Goal: Task Accomplishment & Management: Manage account settings

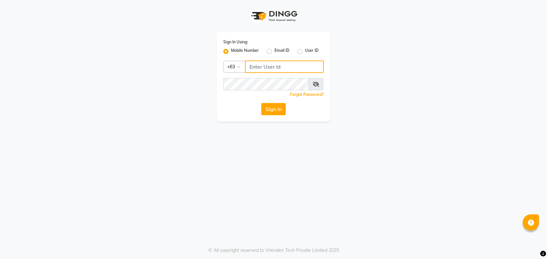
click at [279, 67] on input "Username" at bounding box center [284, 67] width 79 height 12
type input "9162798448"
click at [319, 88] on span at bounding box center [316, 84] width 15 height 12
click at [314, 86] on icon at bounding box center [316, 84] width 6 height 5
click at [274, 108] on button "Sign In" at bounding box center [273, 109] width 25 height 12
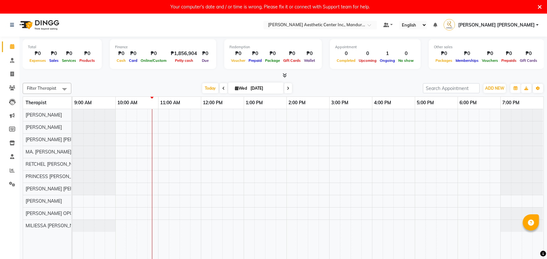
click at [539, 6] on icon at bounding box center [540, 7] width 4 height 6
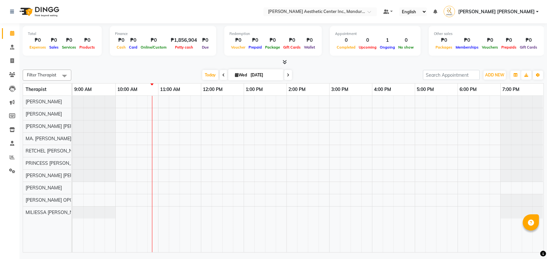
click at [162, 126] on div at bounding box center [308, 174] width 471 height 157
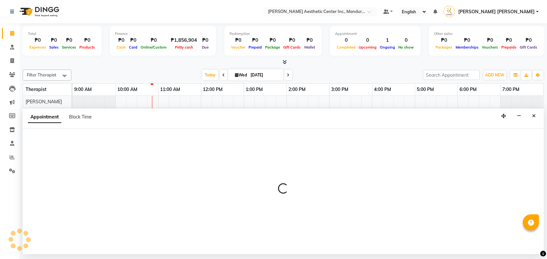
select select "46409"
select select "660"
select select "tentative"
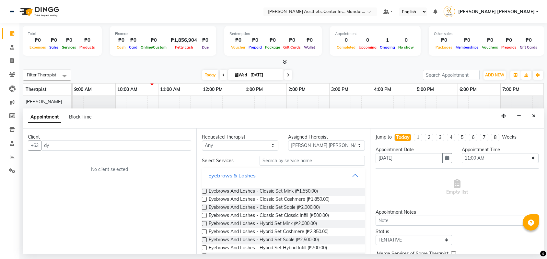
type input "d"
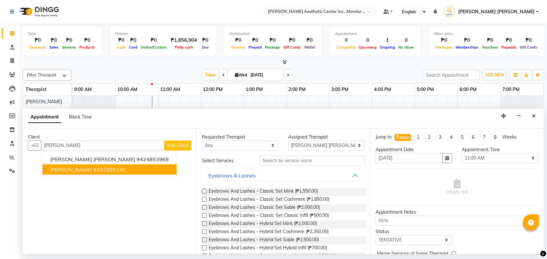
click at [125, 170] on button "[PERSON_NAME] 9152886145" at bounding box center [109, 169] width 134 height 10
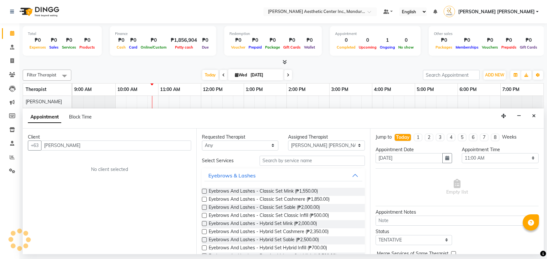
type input "9152886145"
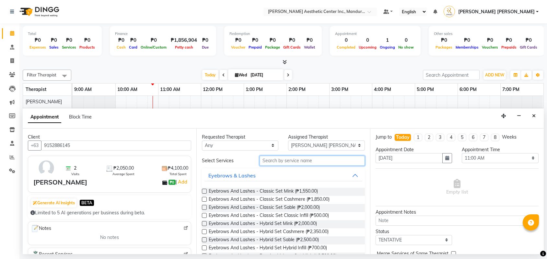
click at [278, 162] on input "text" at bounding box center [312, 161] width 105 height 10
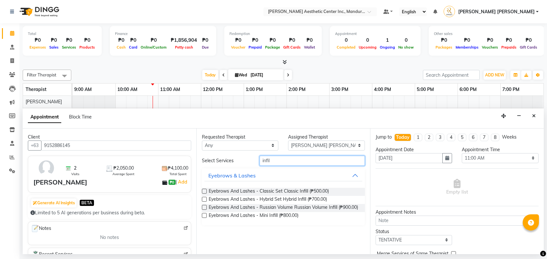
type input "infil"
click at [205, 191] on label at bounding box center [204, 191] width 5 height 5
click at [205, 191] on input "checkbox" at bounding box center [204, 192] width 4 height 4
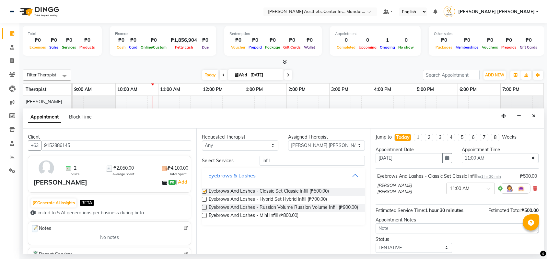
checkbox input "false"
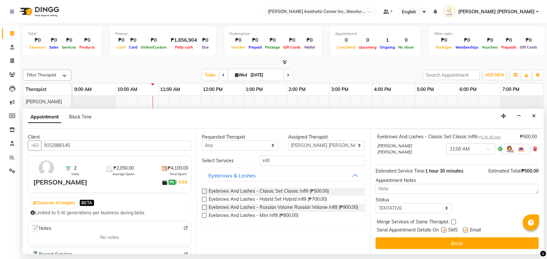
scroll to position [41, 0]
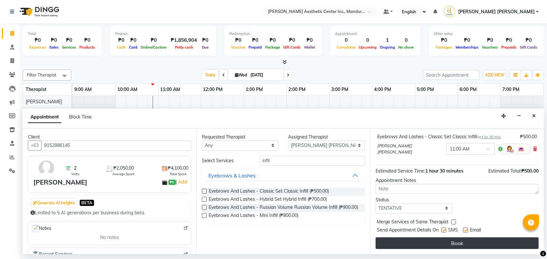
click at [427, 242] on button "Book" at bounding box center [457, 244] width 163 height 12
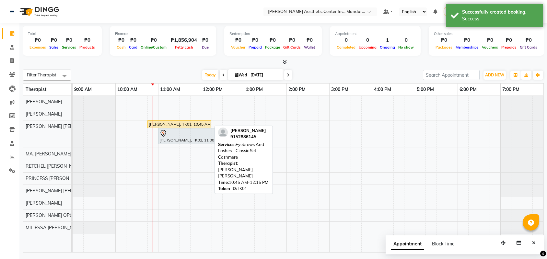
click at [185, 125] on div "[PERSON_NAME], TK01, 10:45 AM-12:15 PM, Eyebrows And Lashes - Classic Set Cashm…" at bounding box center [179, 125] width 63 height 6
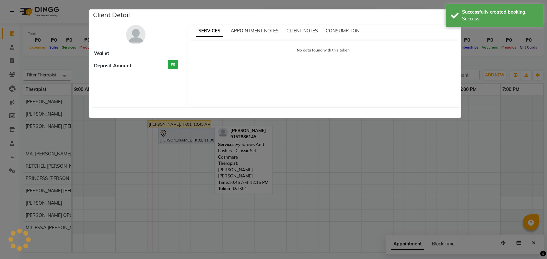
select select "1"
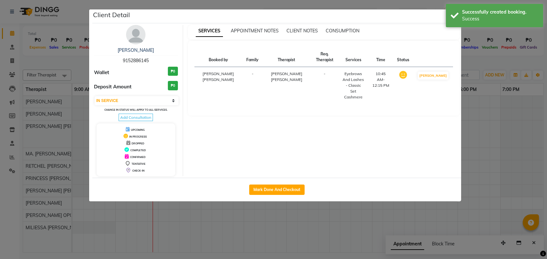
click at [502, 108] on ngb-modal-window "Client Detail [PERSON_NAME] 9152886145 Wallet ₱0 Deposit Amount ₱0 Select IN SE…" at bounding box center [273, 129] width 547 height 259
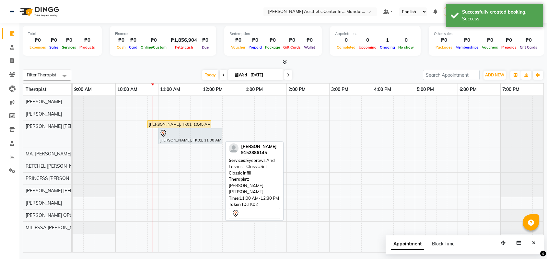
click at [193, 139] on div "[PERSON_NAME], TK02, 11:00 AM-12:30 PM, Eyebrows And Lashes - Classic Set Class…" at bounding box center [190, 137] width 63 height 14
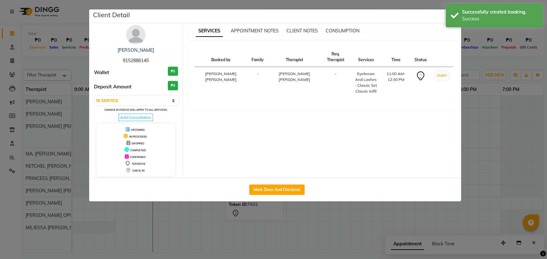
select select "7"
click at [500, 127] on ngb-modal-window "Client Detail [PERSON_NAME] 9152886145 Wallet ₱0 Deposit Amount ₱0 Select IN SE…" at bounding box center [273, 129] width 547 height 259
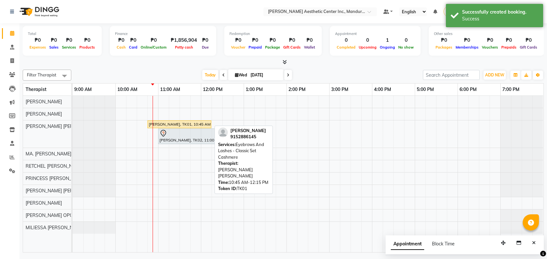
click at [181, 125] on div "[PERSON_NAME], TK01, 10:45 AM-12:15 PM, Eyebrows And Lashes - Classic Set Cashm…" at bounding box center [179, 125] width 63 height 6
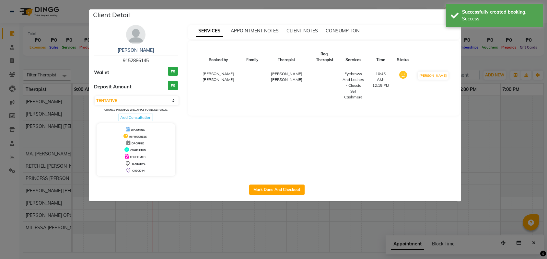
select select "1"
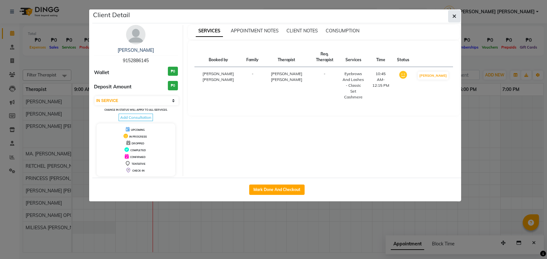
click at [453, 18] on icon "button" at bounding box center [455, 16] width 4 height 5
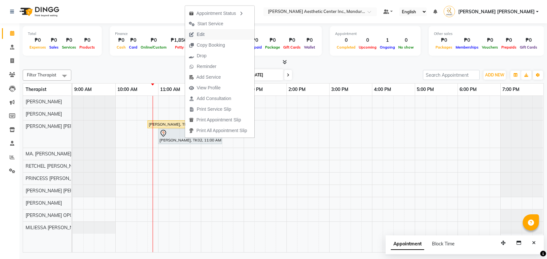
click at [217, 32] on button "Edit" at bounding box center [219, 34] width 69 height 11
select select "tentative"
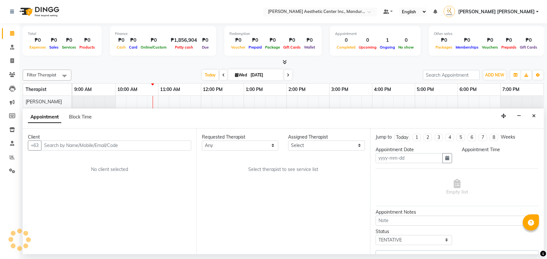
type input "[DATE]"
select select "660"
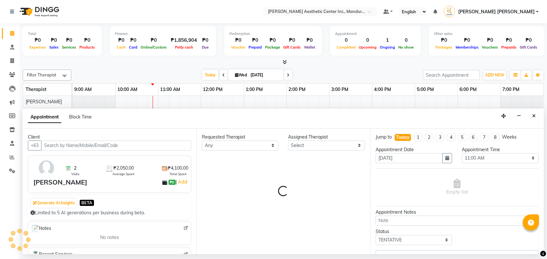
select select "46409"
select select "3075"
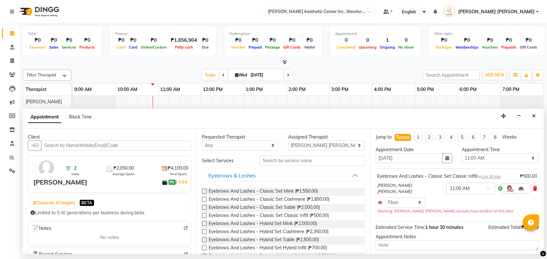
click at [534, 191] on icon at bounding box center [535, 188] width 4 height 5
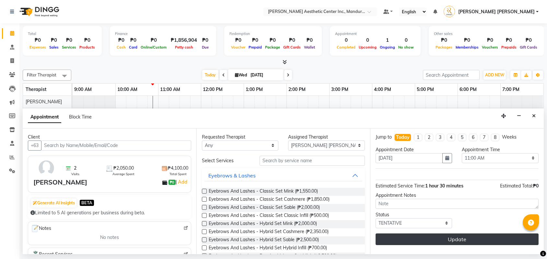
click at [464, 242] on button "Update" at bounding box center [457, 240] width 163 height 12
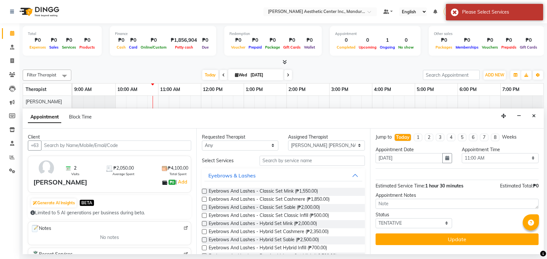
scroll to position [0, 0]
click at [534, 113] on button "Close" at bounding box center [534, 116] width 9 height 10
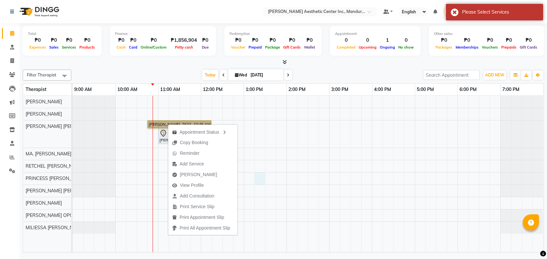
click at [265, 185] on div "[PERSON_NAME], TK01, 10:45 AM-12:15 PM, Eyebrows And Lashes - Classic Set Cashm…" at bounding box center [308, 174] width 471 height 157
select select "46412"
select select "795"
select select "tentative"
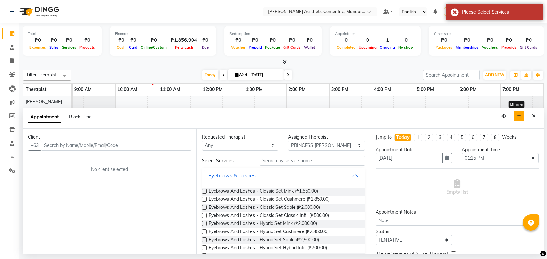
click at [520, 118] on icon "button" at bounding box center [519, 116] width 4 height 5
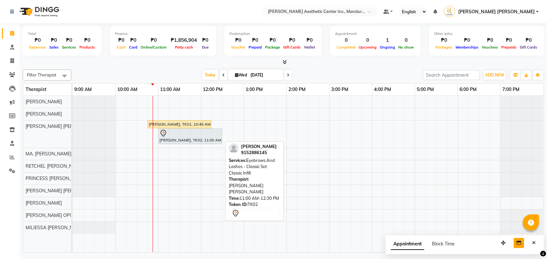
click at [198, 135] on div at bounding box center [190, 134] width 61 height 8
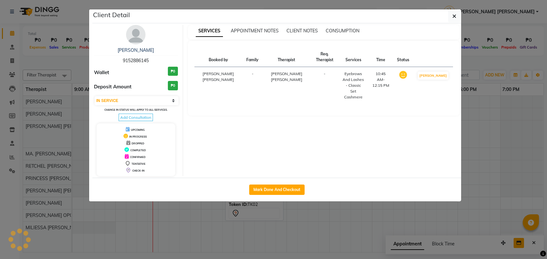
select select "7"
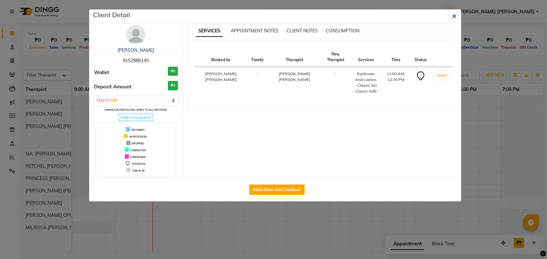
click at [473, 156] on ngb-modal-window "Client Detail [PERSON_NAME] 9152886145 Wallet ₱0 Deposit Amount ₱0 Select IN SE…" at bounding box center [273, 129] width 547 height 259
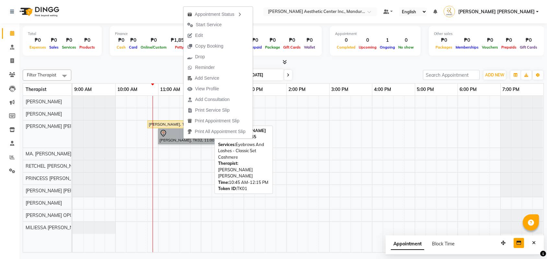
click at [168, 122] on div "[PERSON_NAME], TK01, 10:45 AM-12:15 PM, Eyebrows And Lashes - Classic Set Cashm…" at bounding box center [179, 125] width 63 height 6
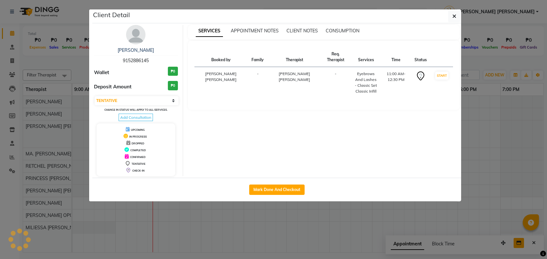
select select "1"
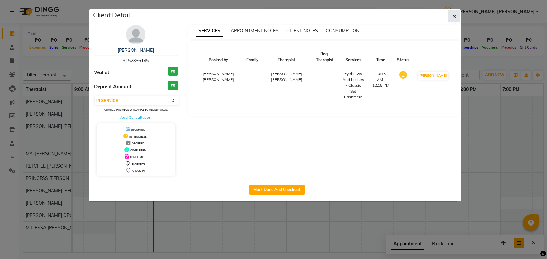
click at [455, 19] on span "button" at bounding box center [455, 16] width 4 height 6
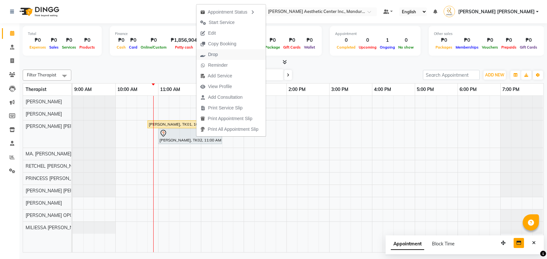
click at [225, 52] on button "Drop" at bounding box center [231, 54] width 69 height 11
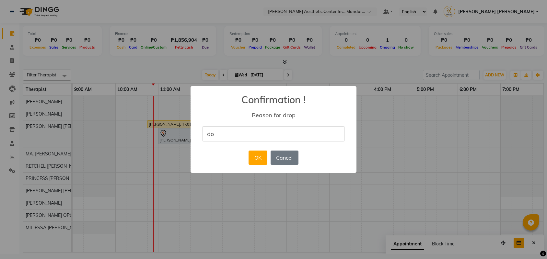
type input "d"
type input "DOUBLE BOOKING"
click at [256, 160] on button "OK" at bounding box center [258, 158] width 18 height 14
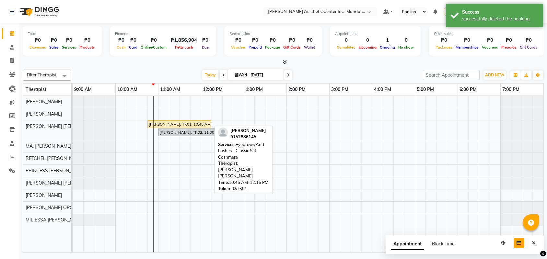
click at [182, 125] on div "[PERSON_NAME], TK01, 10:45 AM-12:15 PM, Eyebrows And Lashes - Classic Set Cashm…" at bounding box center [179, 125] width 63 height 6
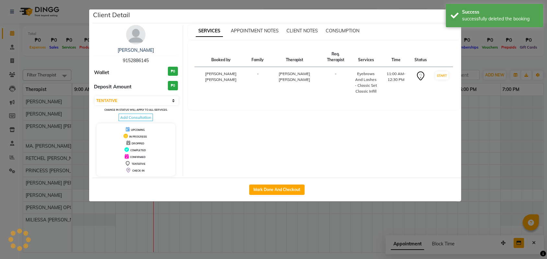
select select "1"
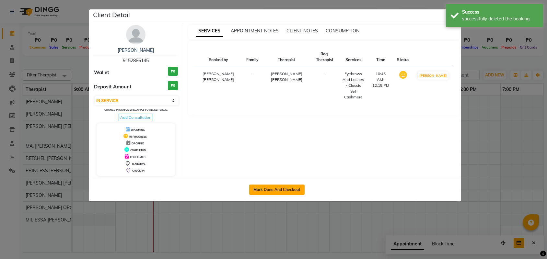
click at [275, 191] on button "Mark Done And Checkout" at bounding box center [276, 190] width 55 height 10
select select "service"
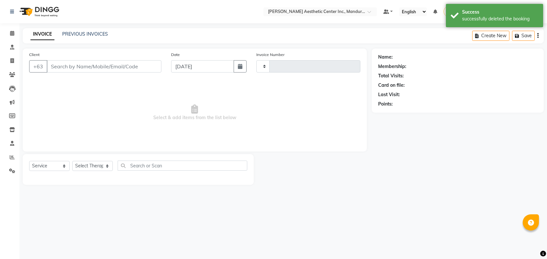
type input "1006"
select select "6259"
type input "9152886145"
select select "46409"
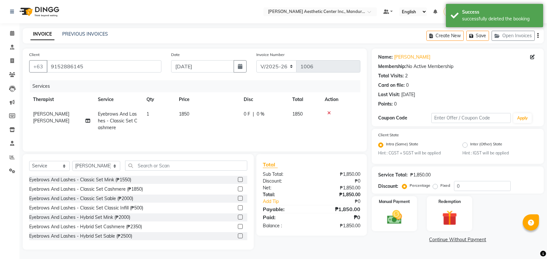
click at [184, 115] on span "1850" at bounding box center [184, 114] width 10 height 6
select select "46409"
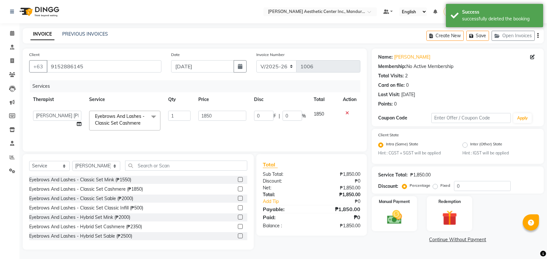
click at [148, 126] on span "Eyebrows And Lashes - Classic Set Cashmere x" at bounding box center [121, 120] width 57 height 14
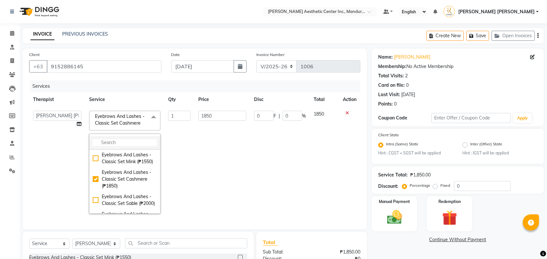
click at [133, 144] on input "multiselect-search" at bounding box center [125, 142] width 64 height 7
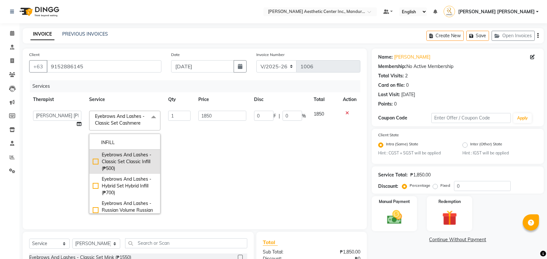
type input "INFILL"
click at [95, 162] on div "Eyebrows And Lashes - Classic Set Classic Infill (₱500)" at bounding box center [125, 162] width 64 height 20
checkbox input "true"
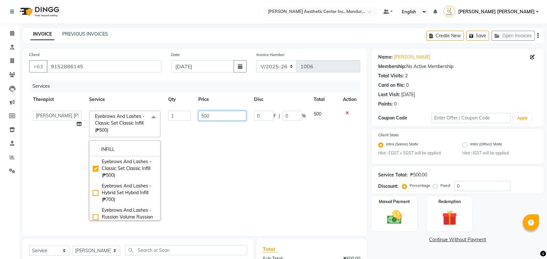
click at [220, 117] on input "500" at bounding box center [222, 116] width 48 height 10
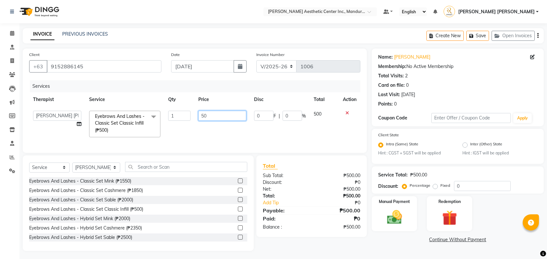
type input "5"
type input "1000"
click at [330, 147] on div "Services Therapist Service Qty Price Disc Total Action APRIL [PERSON_NAME] [PER…" at bounding box center [194, 113] width 331 height 66
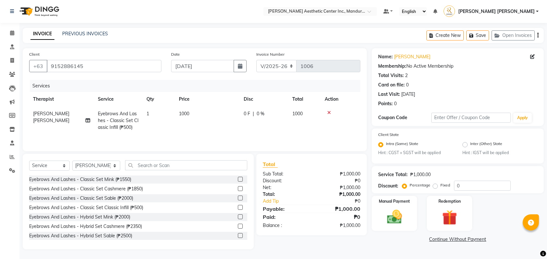
scroll to position [3, 0]
click at [401, 214] on img at bounding box center [394, 218] width 25 height 18
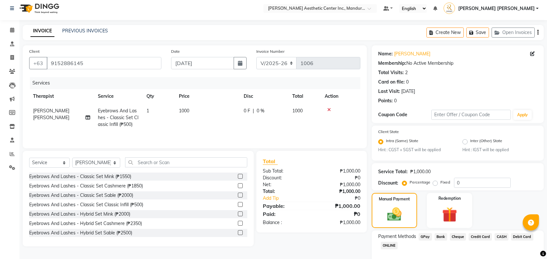
click at [509, 238] on span "CASH" at bounding box center [502, 236] width 14 height 7
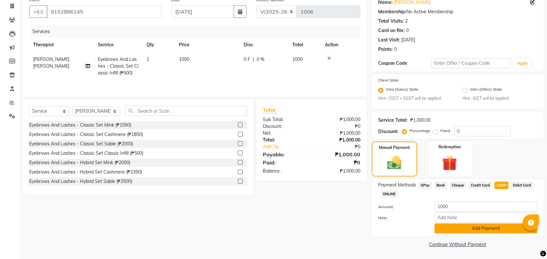
scroll to position [55, 0]
click at [491, 227] on button "Add Payment" at bounding box center [486, 229] width 103 height 10
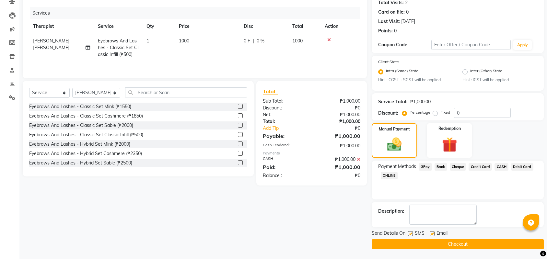
scroll to position [74, 0]
click at [471, 240] on button "Checkout" at bounding box center [458, 245] width 172 height 10
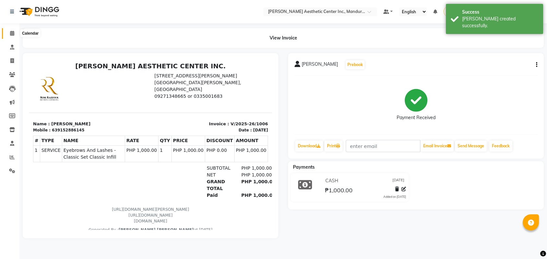
click at [9, 30] on span at bounding box center [11, 33] width 11 height 7
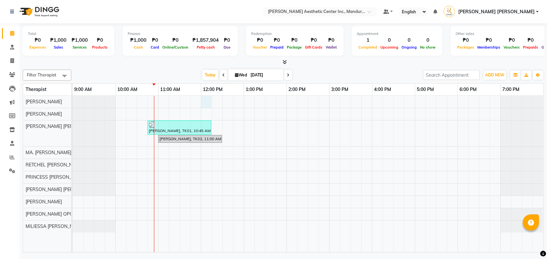
click at [207, 100] on div "[PERSON_NAME], TK01, 10:45 AM-12:15 PM, Eyebrows And Lashes - Classic Set Class…" at bounding box center [308, 174] width 471 height 157
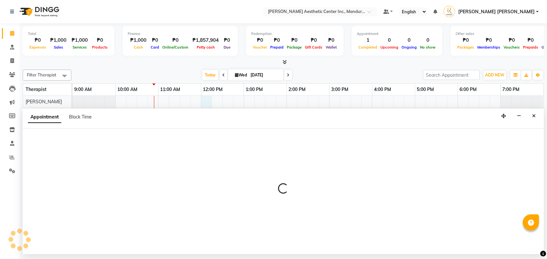
select select "46220"
select select "720"
select select "tentative"
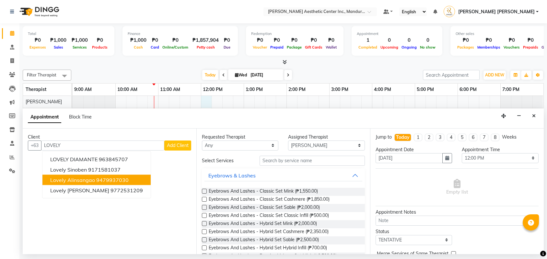
click at [92, 182] on span "Lovely Alinsangao" at bounding box center [72, 180] width 45 height 6
type input "9479937030"
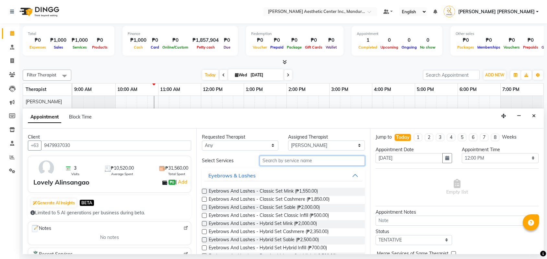
click at [312, 162] on input "text" at bounding box center [312, 161] width 105 height 10
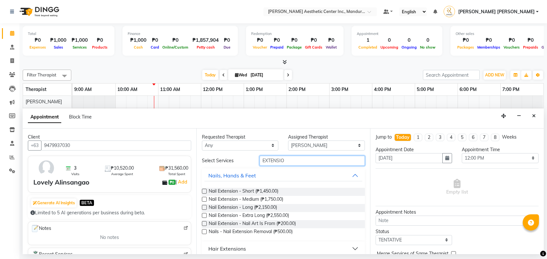
type input "EXTENSIO"
click at [204, 208] on label at bounding box center [204, 207] width 5 height 5
click at [204, 208] on input "checkbox" at bounding box center [204, 208] width 4 height 4
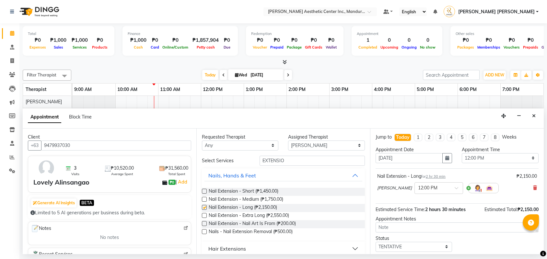
checkbox input "false"
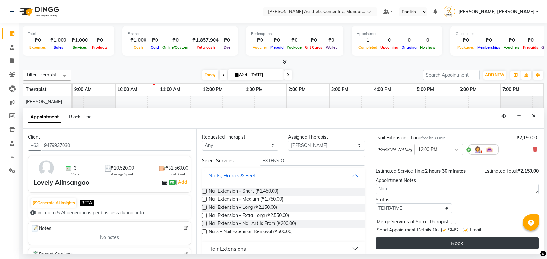
scroll to position [41, 0]
click at [469, 245] on button "Book" at bounding box center [457, 244] width 163 height 12
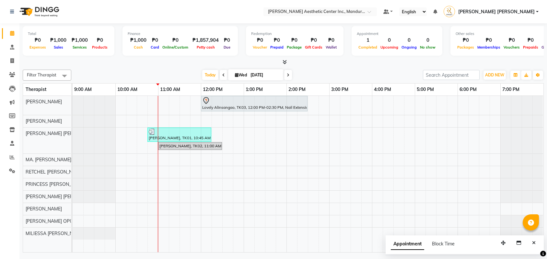
scroll to position [0, 0]
